Goal: Transaction & Acquisition: Subscribe to service/newsletter

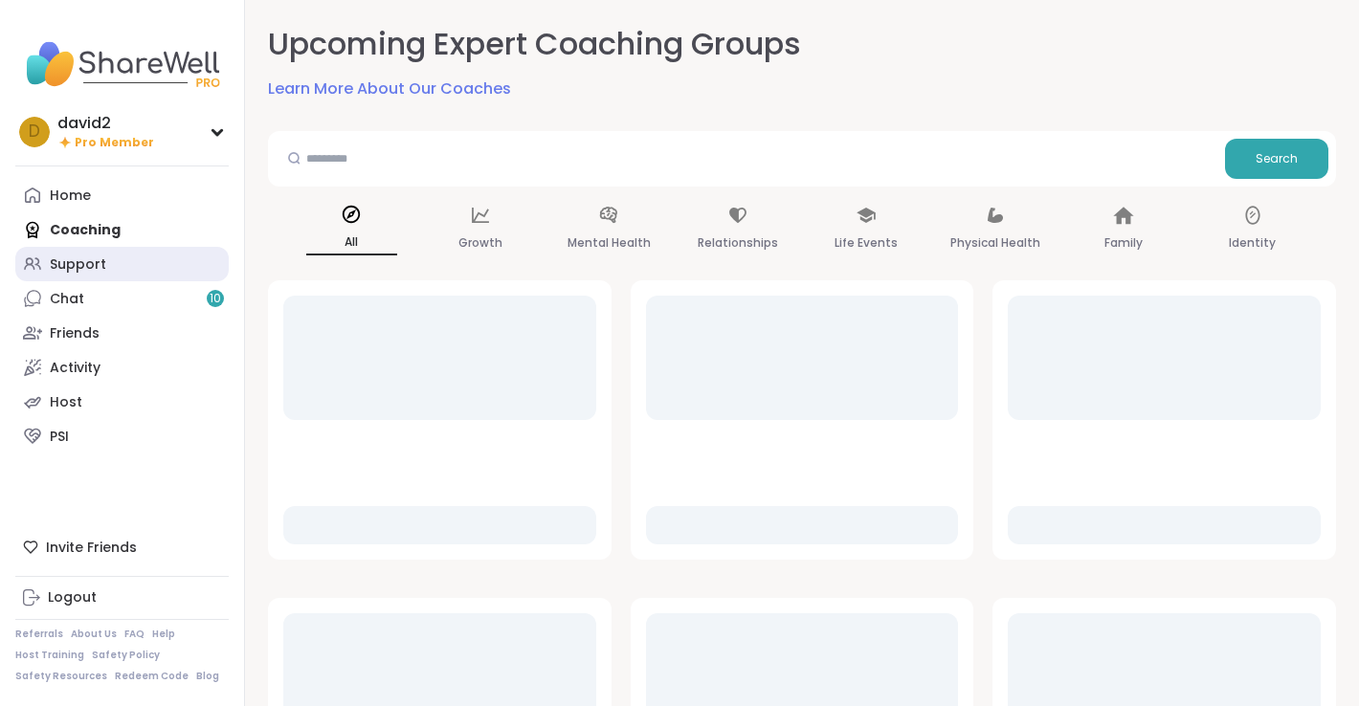
click at [166, 266] on link "Support" at bounding box center [121, 264] width 213 height 34
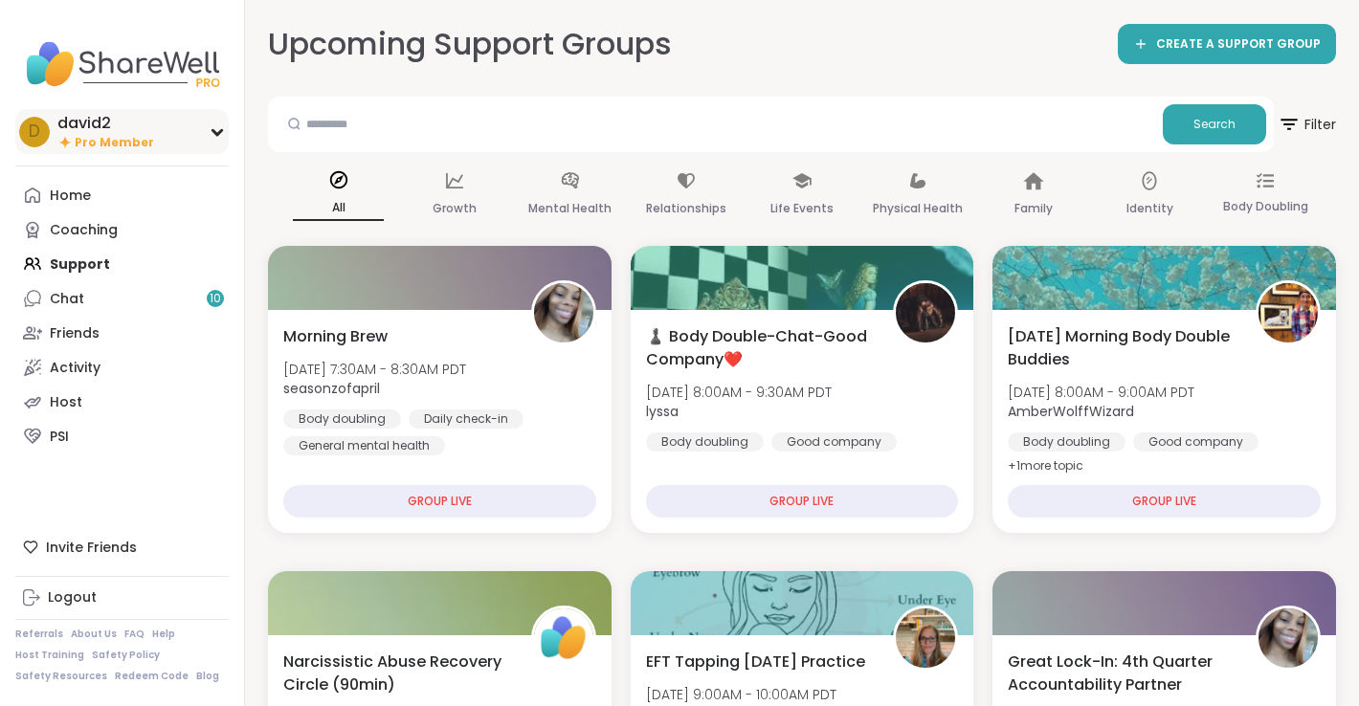
click at [141, 131] on div "david2" at bounding box center [105, 123] width 97 height 21
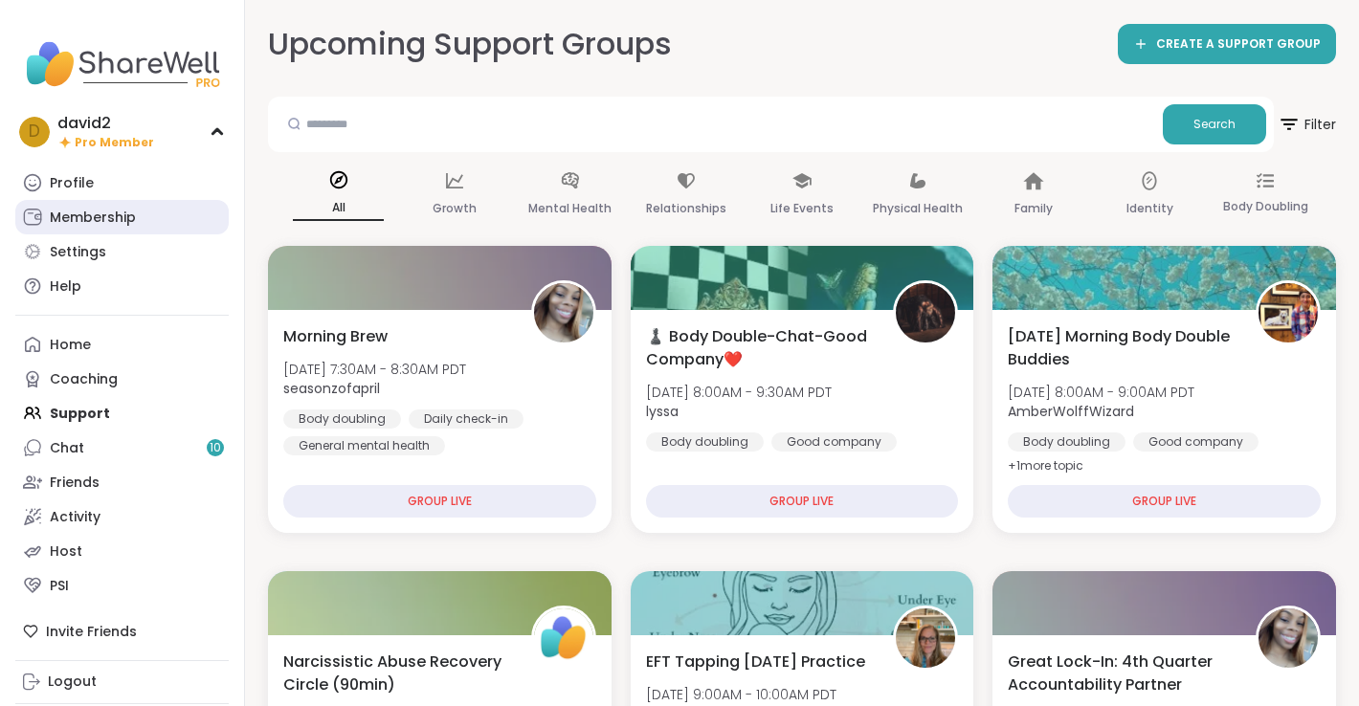
click at [134, 215] on div "Membership" at bounding box center [93, 218] width 86 height 19
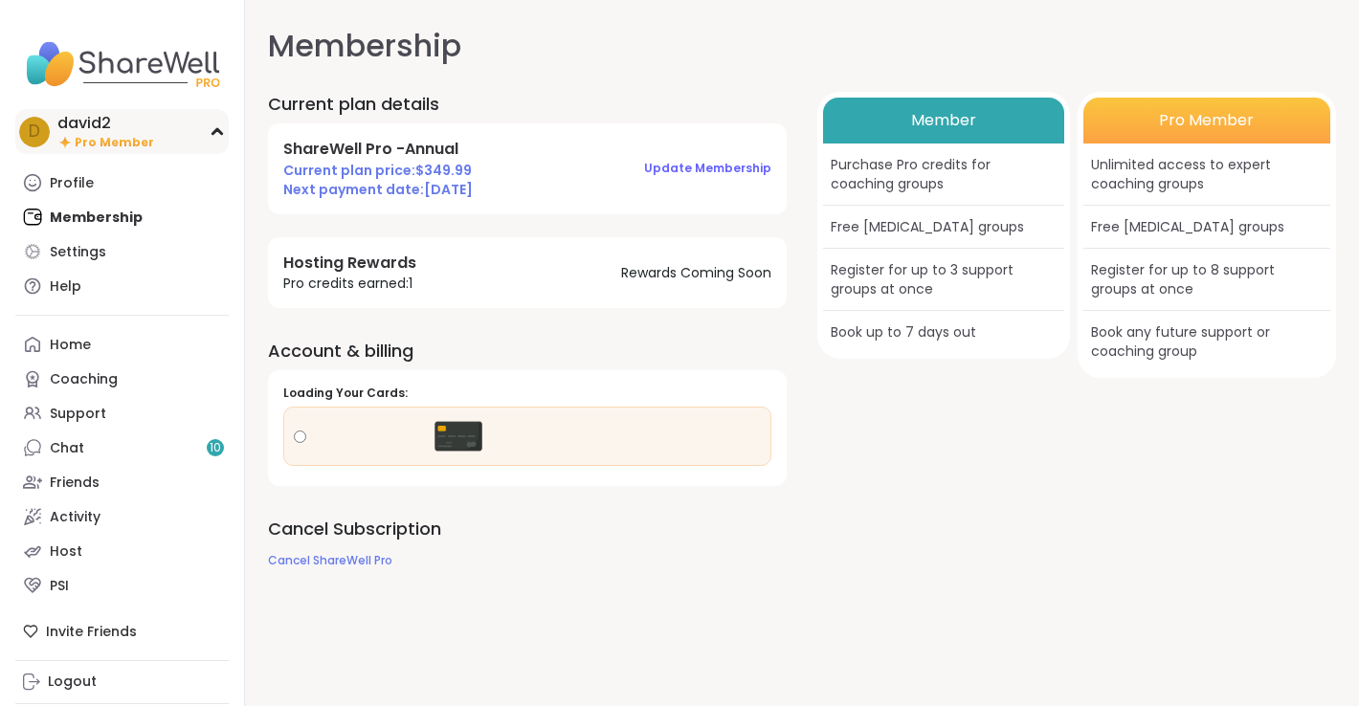
click at [162, 122] on div "d david2 Pro Member" at bounding box center [121, 131] width 213 height 45
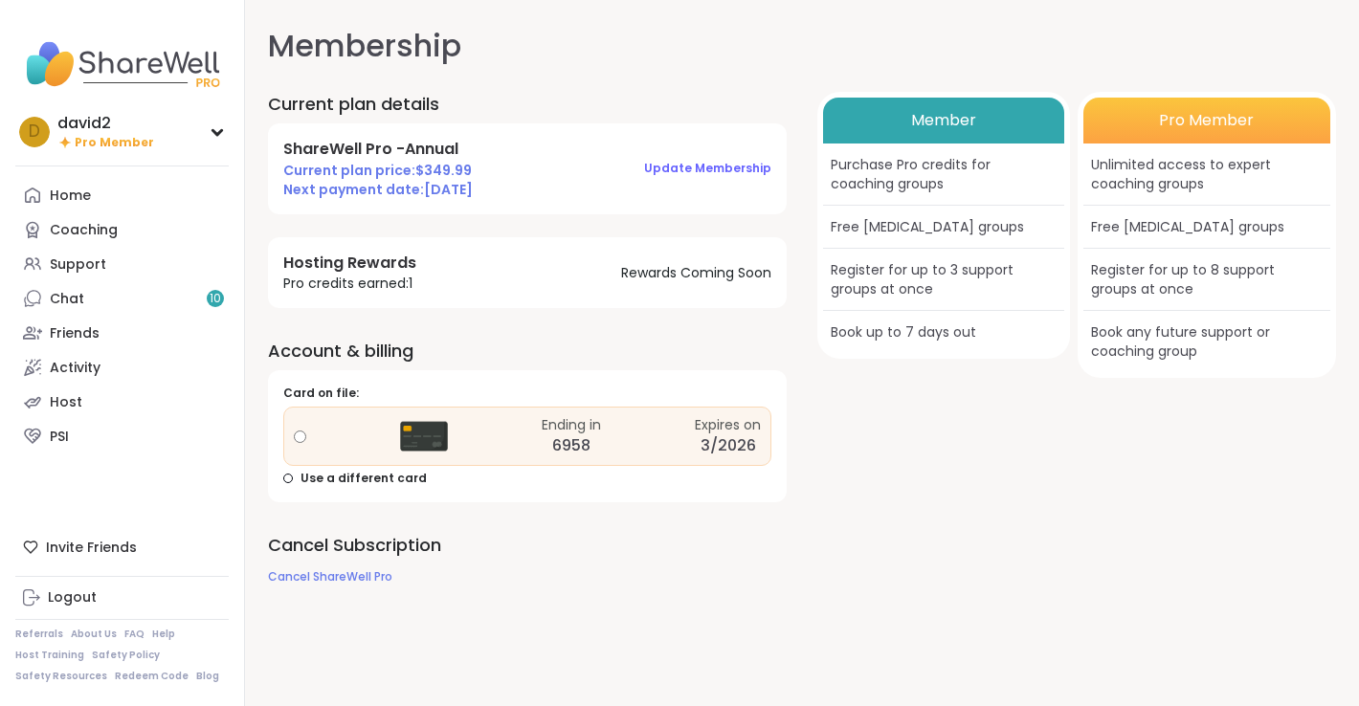
click at [713, 180] on button "Update Membership" at bounding box center [707, 168] width 127 height 40
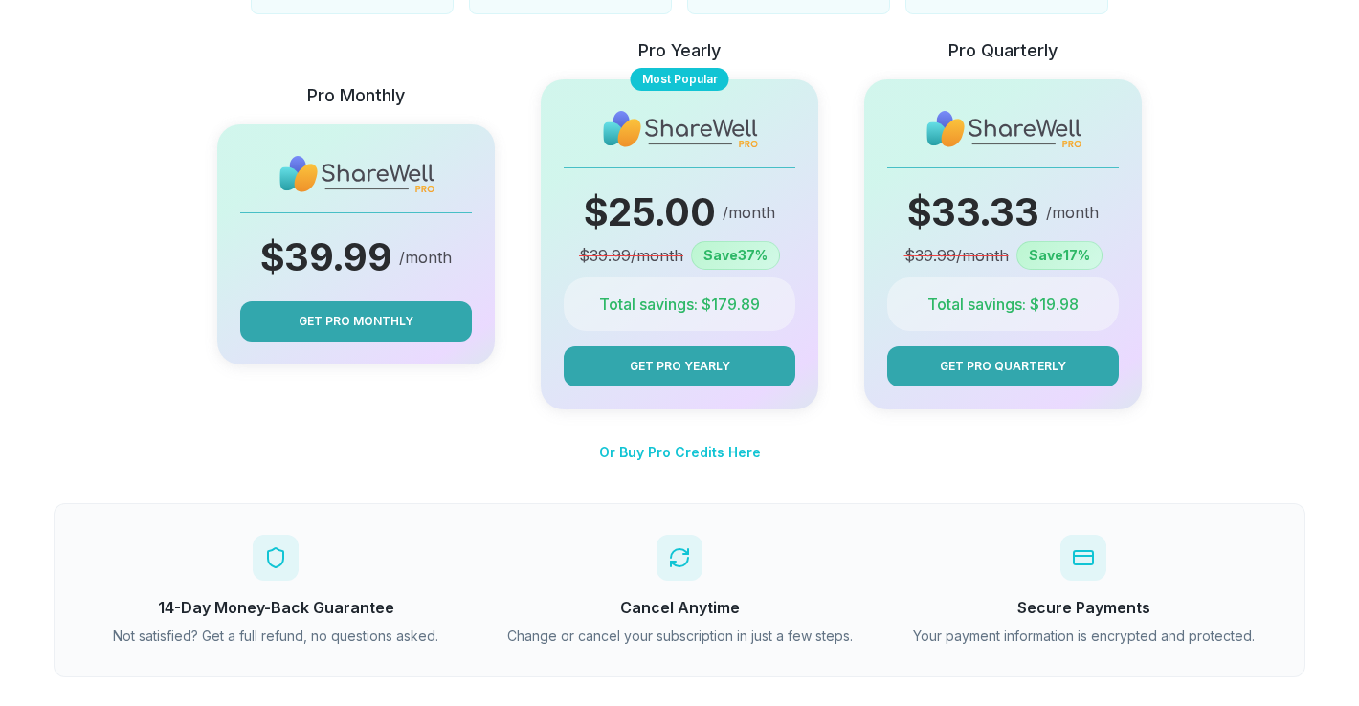
scroll to position [355, 0]
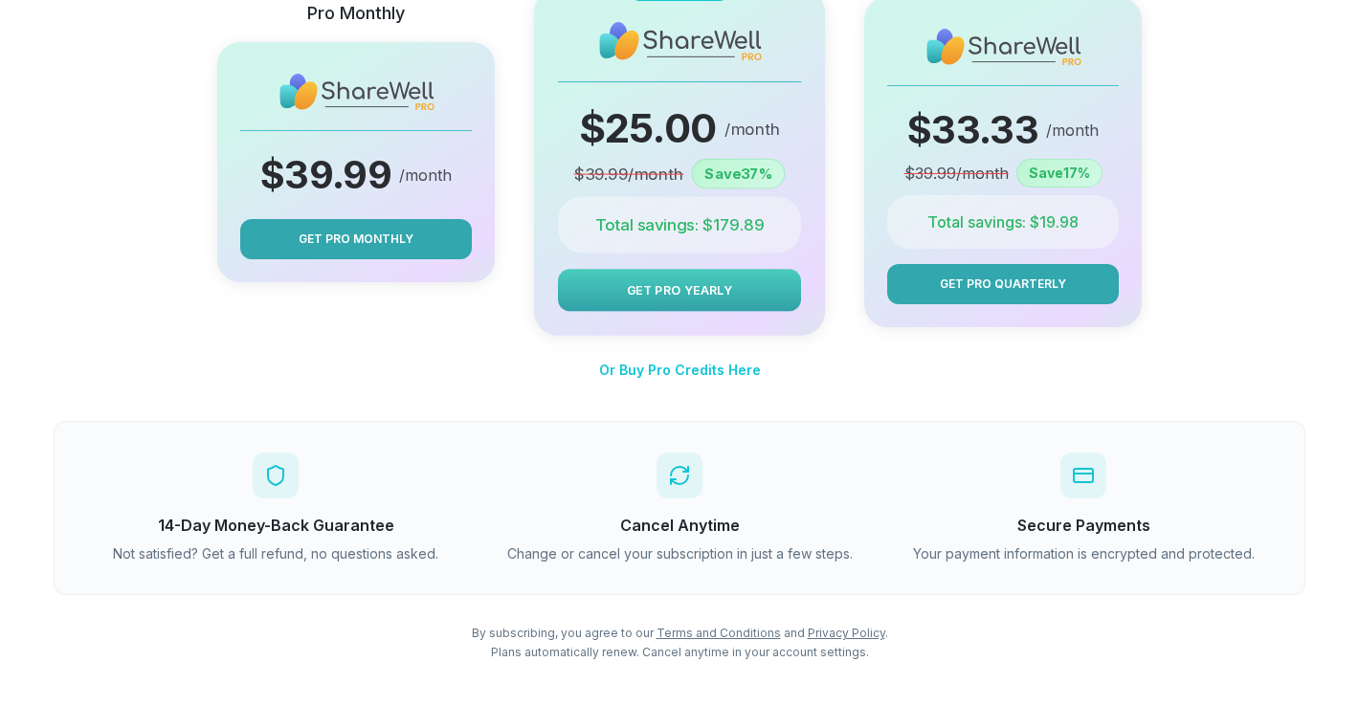
click at [623, 295] on button "Get Pro Yearly" at bounding box center [679, 290] width 243 height 42
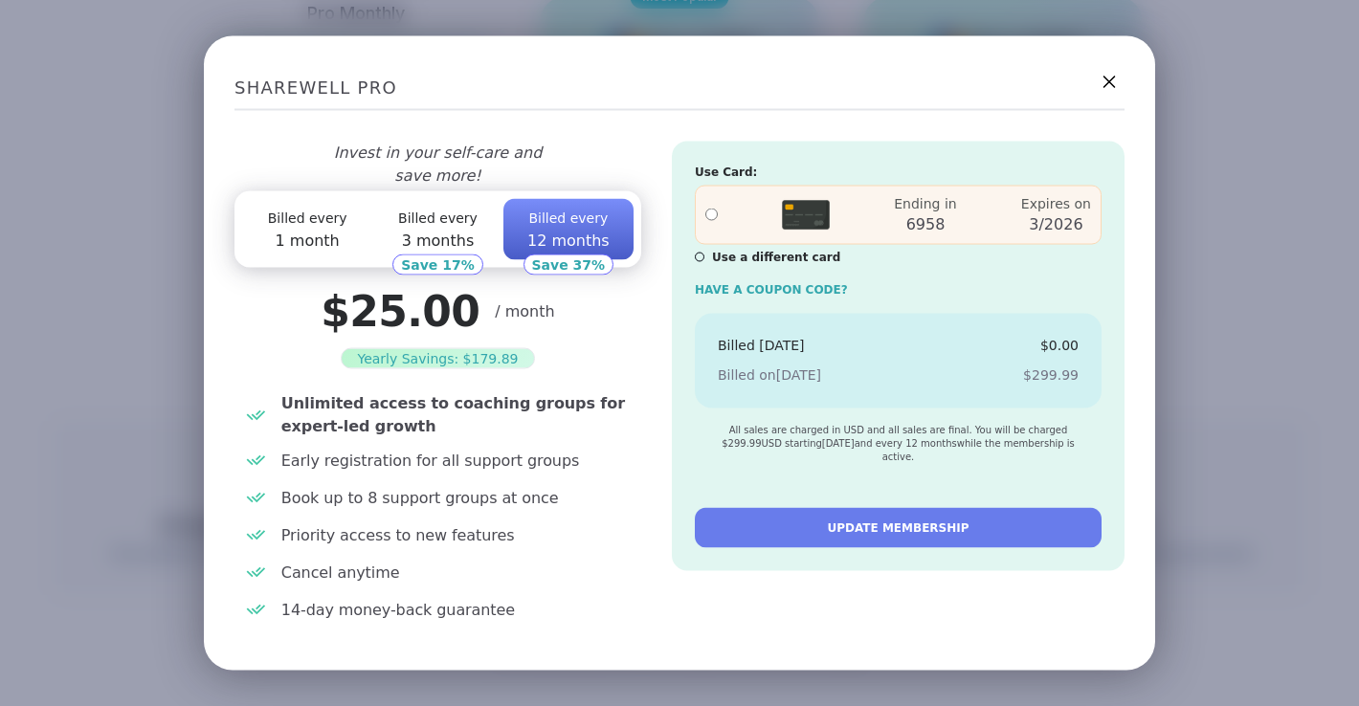
click at [1110, 93] on icon at bounding box center [1109, 82] width 24 height 24
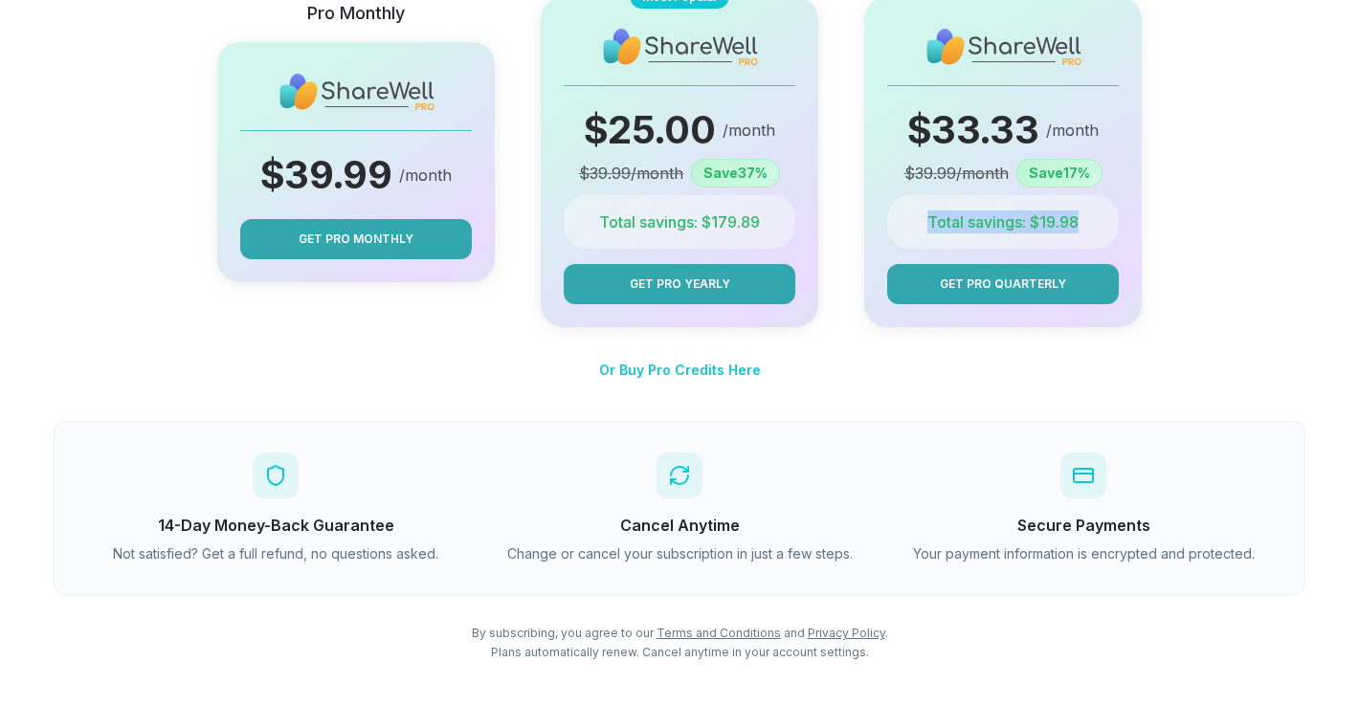
drag, startPoint x: 928, startPoint y: 221, endPoint x: 940, endPoint y: 234, distance: 17.6
click at [940, 234] on div "Pro Quarterly $ 33.33 /month $ 39.99 /month Save 17 % Total savings: $ 19.98 Ge…" at bounding box center [1003, 141] width 278 height 372
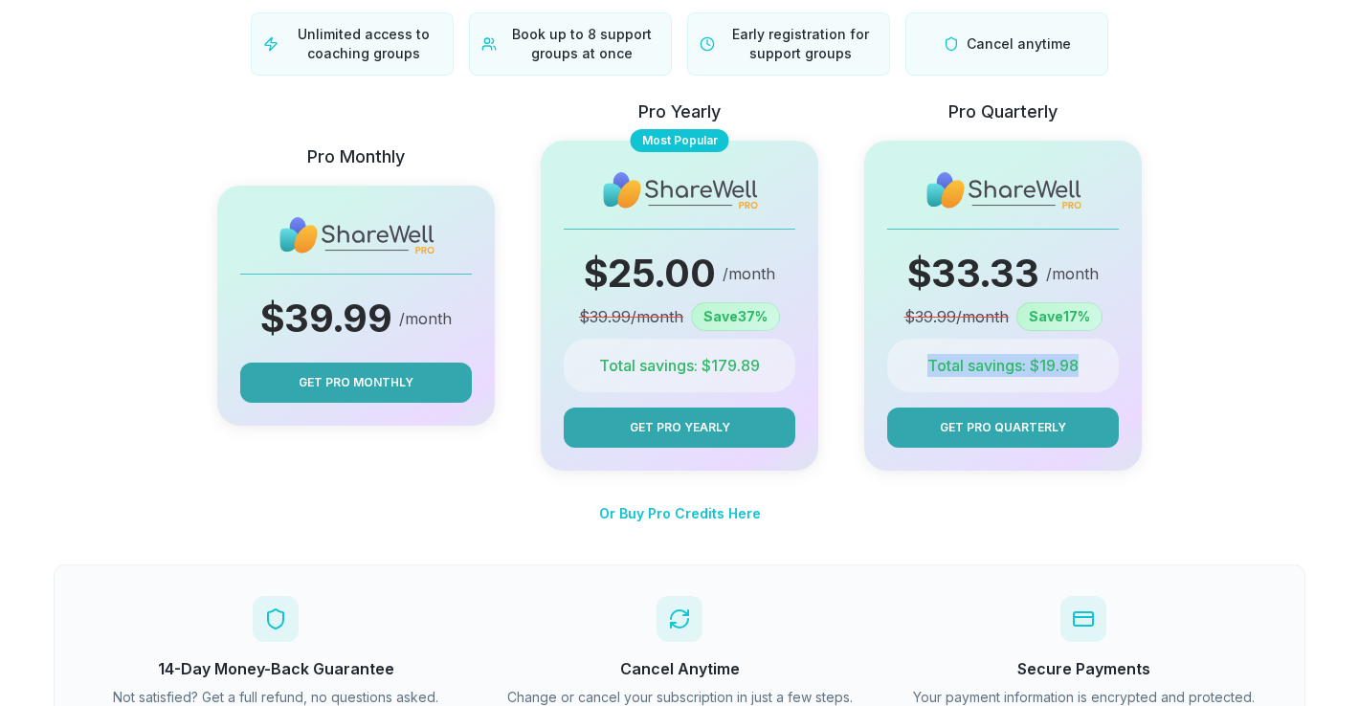
scroll to position [210, 0]
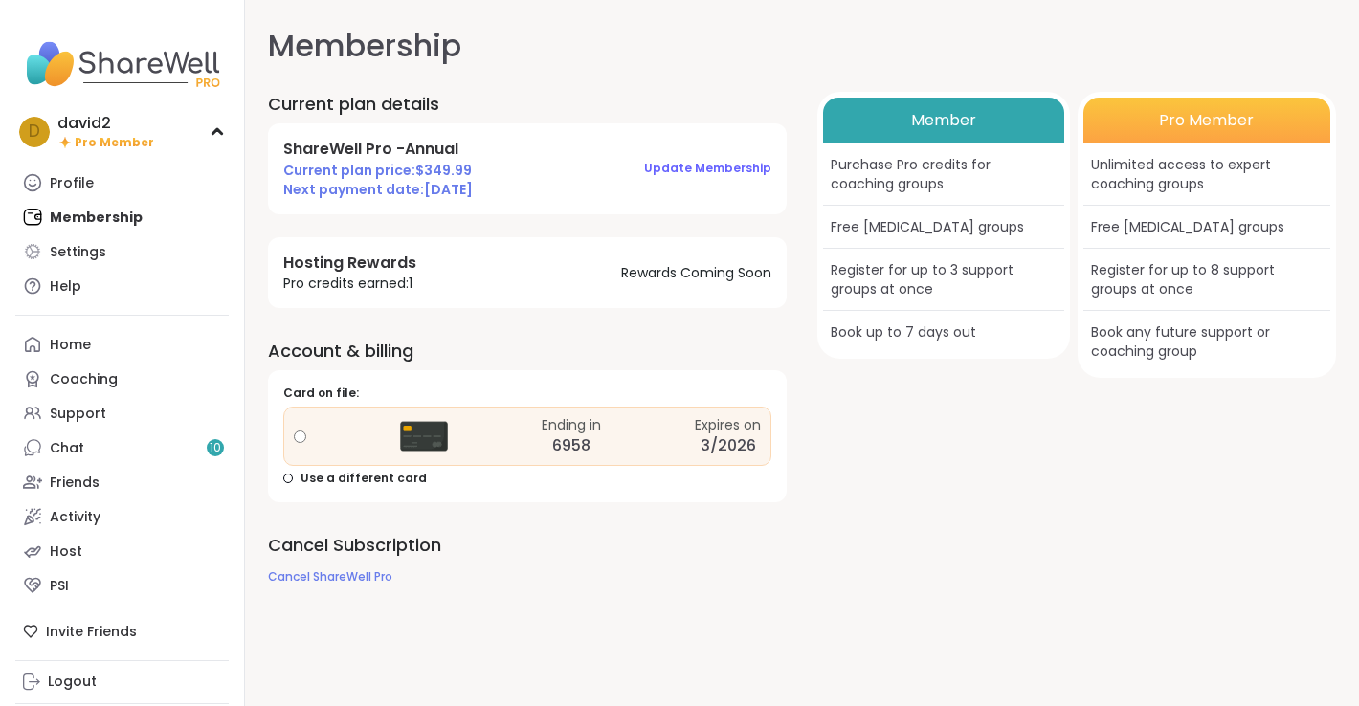
click at [678, 182] on button "Update Membership" at bounding box center [707, 168] width 127 height 40
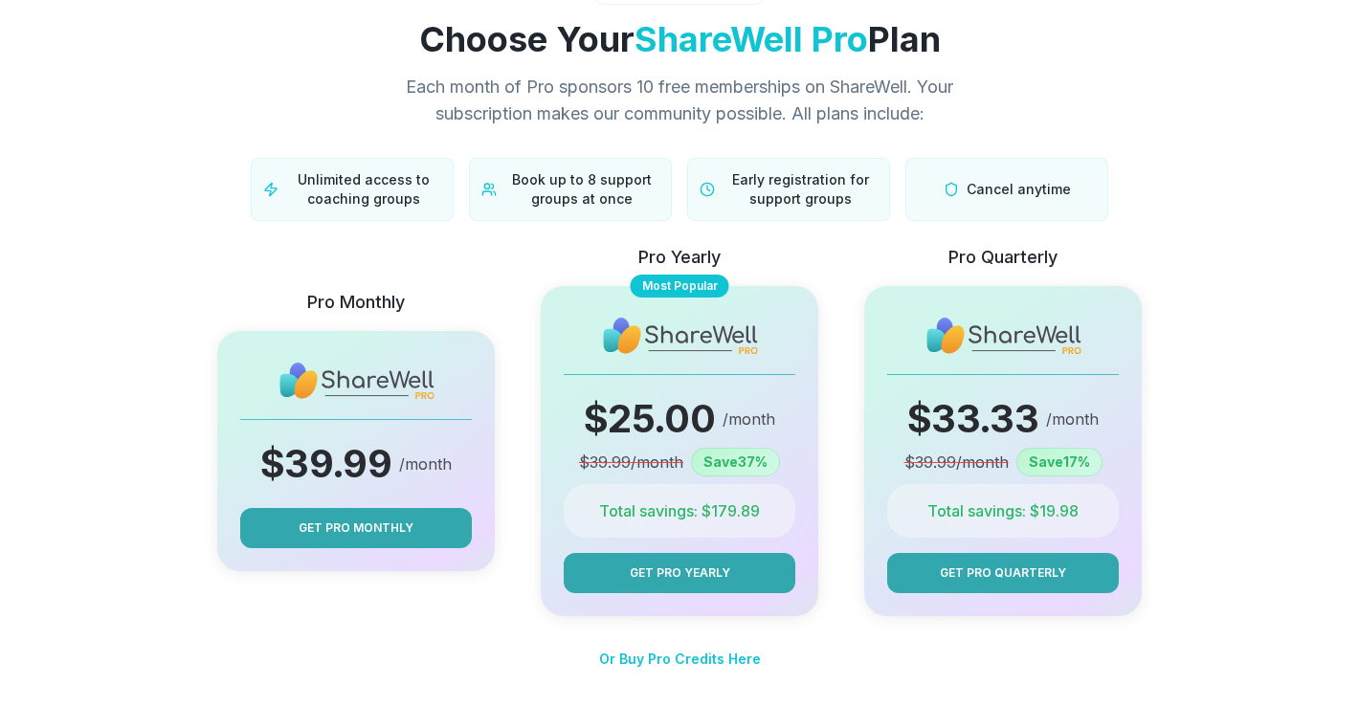
scroll to position [94, 0]
